Goal: Task Accomplishment & Management: Use online tool/utility

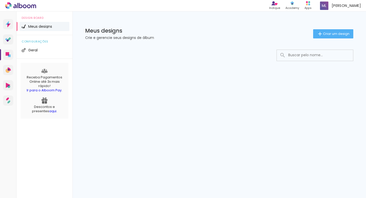
click at [234, 132] on div "Prosite Website + Landing pages Proof Sistema de seleção e venda de fotos Desig…" at bounding box center [183, 104] width 366 height 187
click at [340, 34] on span "Criar um design" at bounding box center [336, 33] width 26 height 3
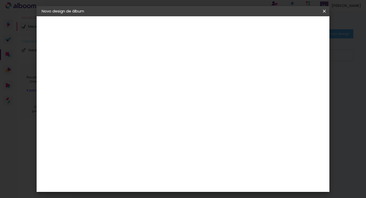
click at [125, 68] on input at bounding box center [125, 68] width 0 height 8
type input "VIVIANE"
type paper-input "VIVIANE"
click at [177, 30] on paper-button "Avançar" at bounding box center [164, 27] width 25 height 9
click at [140, 100] on div at bounding box center [137, 100] width 51 height 1
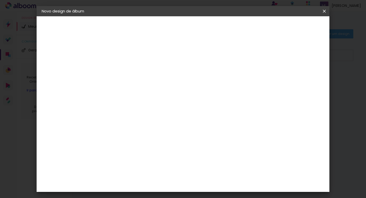
type input "EV"
type paper-input "EV"
click at [129, 117] on div "Evidence" at bounding box center [131, 115] width 18 height 4
click at [158, 111] on paper-item "Evidence" at bounding box center [134, 114] width 48 height 11
click at [209, 30] on paper-button "Avançar" at bounding box center [196, 27] width 25 height 9
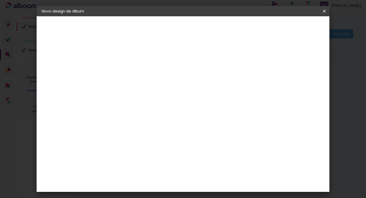
click at [145, 86] on input "text" at bounding box center [135, 89] width 20 height 8
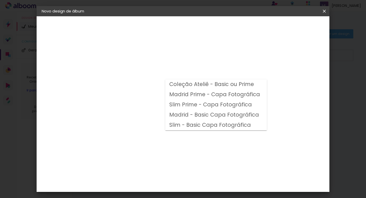
click at [173, 60] on div "Opções disponíveis Coleção Ateliê - Basic ou Prime Madrid Prime - Capa Fotográf…" at bounding box center [138, 37] width 70 height 43
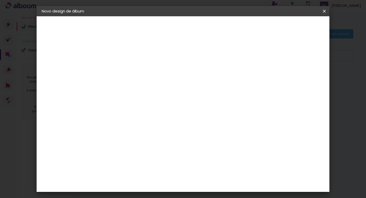
click at [145, 85] on input "text" at bounding box center [135, 89] width 20 height 8
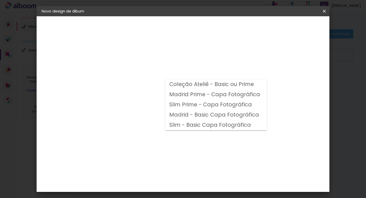
click at [0, 0] on slot "Madrid Prime - Capa Fotográfica" at bounding box center [0, 0] width 0 height 0
type input "Madrid Prime - Capa Fotográfica"
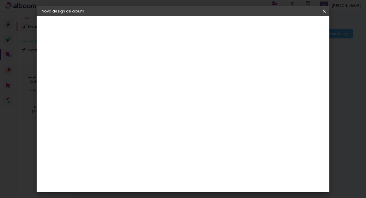
scroll to position [116, 0]
click at [159, 185] on span "25 × 25" at bounding box center [148, 191] width 24 height 13
click at [0, 0] on slot "Avançar" at bounding box center [0, 0] width 0 height 0
click at [123, 56] on input "2" at bounding box center [121, 55] width 18 height 6
type input "3"
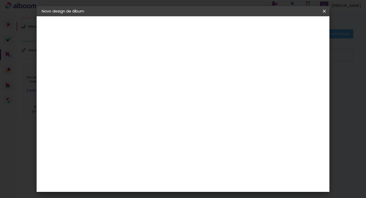
type paper-input "3"
click at [127, 54] on input "3" at bounding box center [121, 55] width 18 height 6
type input "2"
type paper-input "2"
click at [127, 57] on input "2" at bounding box center [121, 55] width 18 height 6
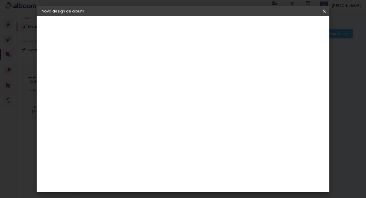
click at [228, 58] on div "mm Mostrar sangria" at bounding box center [204, 54] width 188 height 11
click at [264, 55] on div at bounding box center [262, 55] width 5 height 5
type paper-checkbox "on"
click at [264, 55] on div at bounding box center [262, 55] width 5 height 5
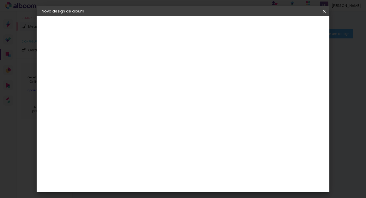
click at [264, 55] on div at bounding box center [262, 55] width 5 height 5
click at [293, 28] on span "Iniciar design" at bounding box center [281, 27] width 23 height 4
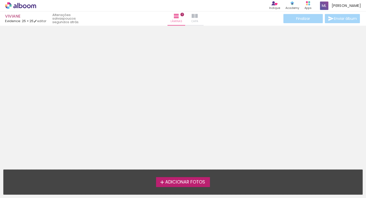
click at [196, 22] on paper-button "Capa" at bounding box center [195, 18] width 18 height 14
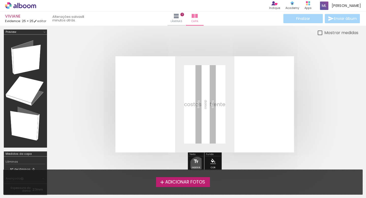
click at [197, 164] on iron-icon at bounding box center [196, 161] width 6 height 10
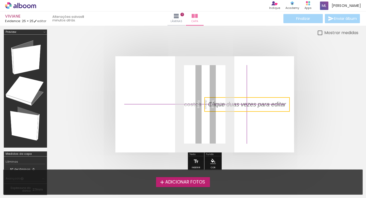
drag, startPoint x: 202, startPoint y: 101, endPoint x: 242, endPoint y: 94, distance: 41.2
click at [243, 94] on quentale-cover-editor at bounding box center [205, 114] width 308 height 169
click at [242, 102] on quentale-selection at bounding box center [247, 104] width 85 height 15
type input "Sans Serif"
click at [242, 102] on div at bounding box center [247, 104] width 85 height 15
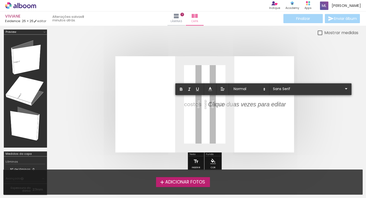
click at [242, 102] on div at bounding box center [247, 104] width 78 height 8
click at [323, 116] on quentale-cover at bounding box center [204, 104] width 267 height 96
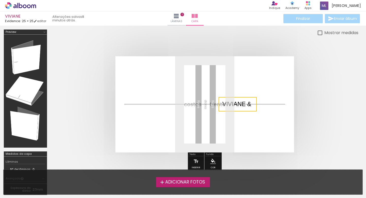
drag, startPoint x: 227, startPoint y: 104, endPoint x: 241, endPoint y: 104, distance: 14.3
click at [241, 104] on quentale-selection at bounding box center [238, 104] width 38 height 15
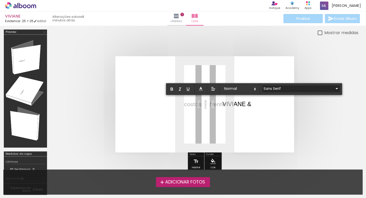
click at [269, 86] on input "Sans Serif" at bounding box center [298, 88] width 71 height 5
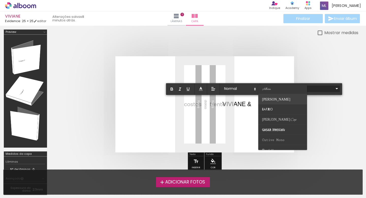
scroll to position [22, 0]
click at [271, 119] on span "[PERSON_NAME] Caps" at bounding box center [279, 119] width 34 height 5
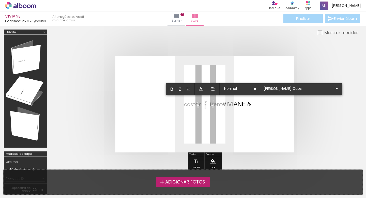
click at [241, 103] on p "VIVIANE & ﻿" at bounding box center [237, 104] width 29 height 9
click at [241, 103] on p "VIVIANE &" at bounding box center [237, 104] width 29 height 8
click at [288, 91] on input "Sans Serif" at bounding box center [298, 88] width 71 height 5
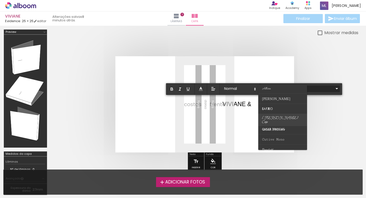
click at [280, 117] on span "[PERSON_NAME] Caps" at bounding box center [280, 120] width 36 height 9
type input "[PERSON_NAME] Caps"
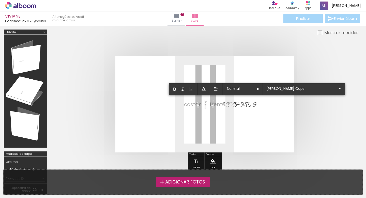
click at [240, 105] on span "VIVIANE &" at bounding box center [240, 104] width 35 height 7
click at [306, 112] on quentale-cover at bounding box center [204, 104] width 267 height 96
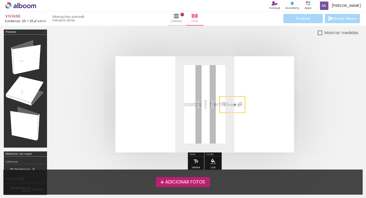
click at [306, 112] on quentale-cover at bounding box center [204, 104] width 267 height 96
